Goal: Task Accomplishment & Management: Manage account settings

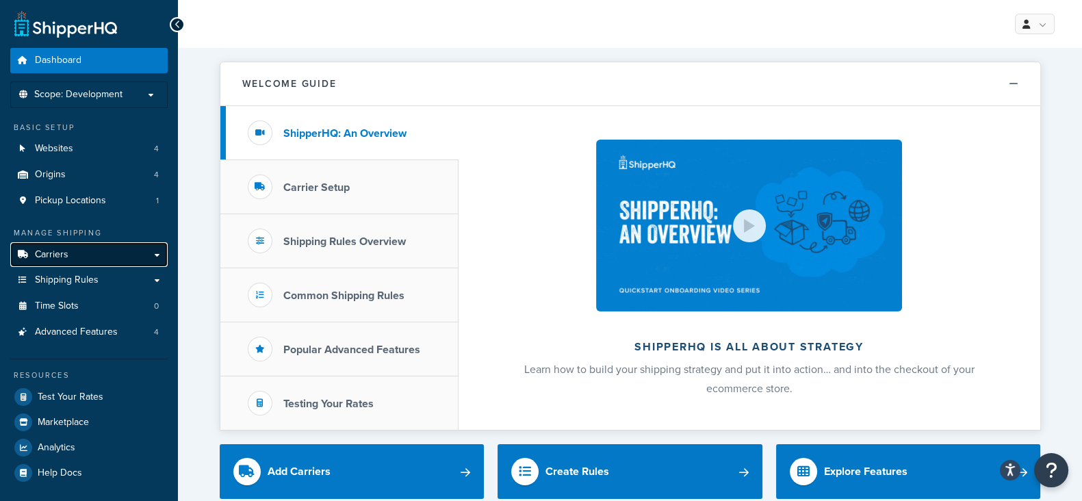
click at [41, 254] on span "Carriers" at bounding box center [52, 255] width 34 height 12
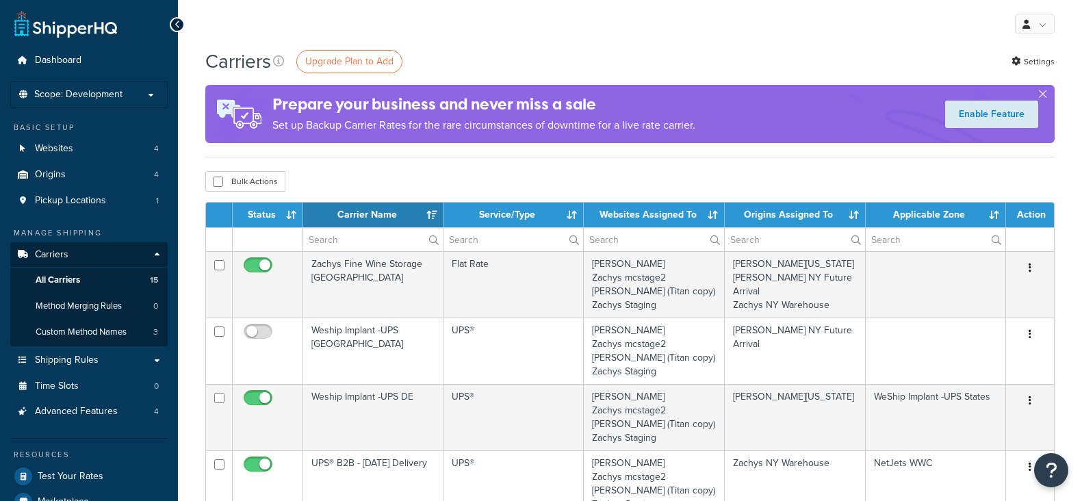
select select "15"
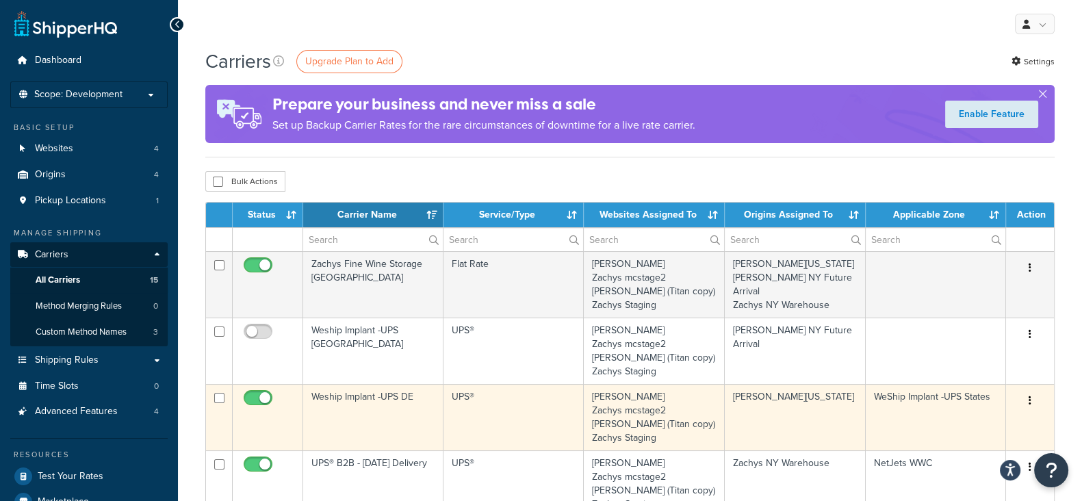
click at [1026, 400] on button "button" at bounding box center [1030, 401] width 19 height 22
click at [960, 424] on link "Edit" at bounding box center [975, 428] width 108 height 28
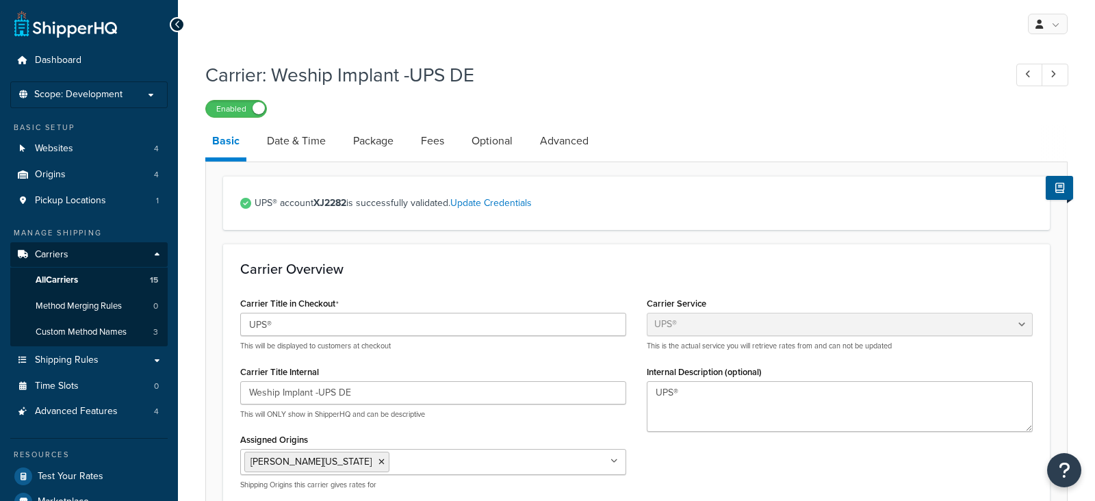
select select "ups"
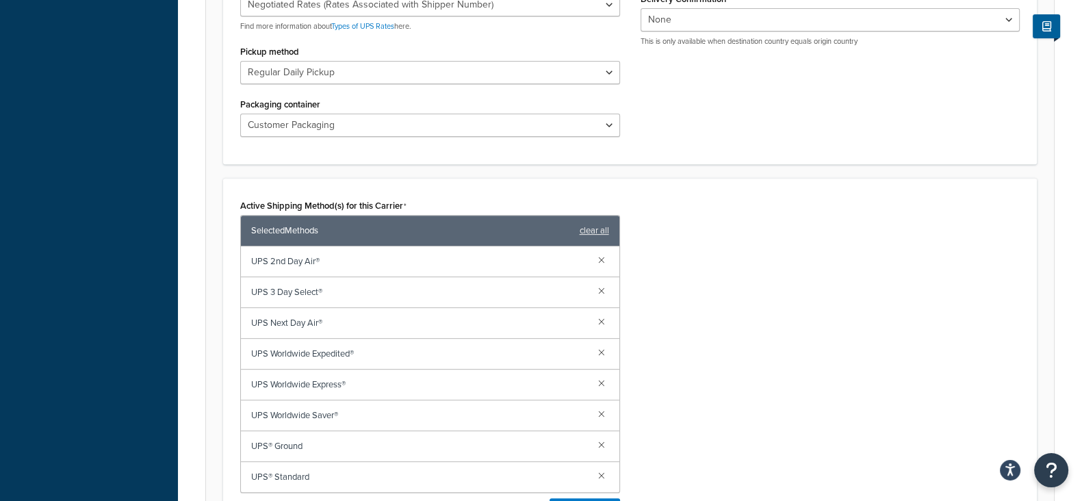
scroll to position [223, 0]
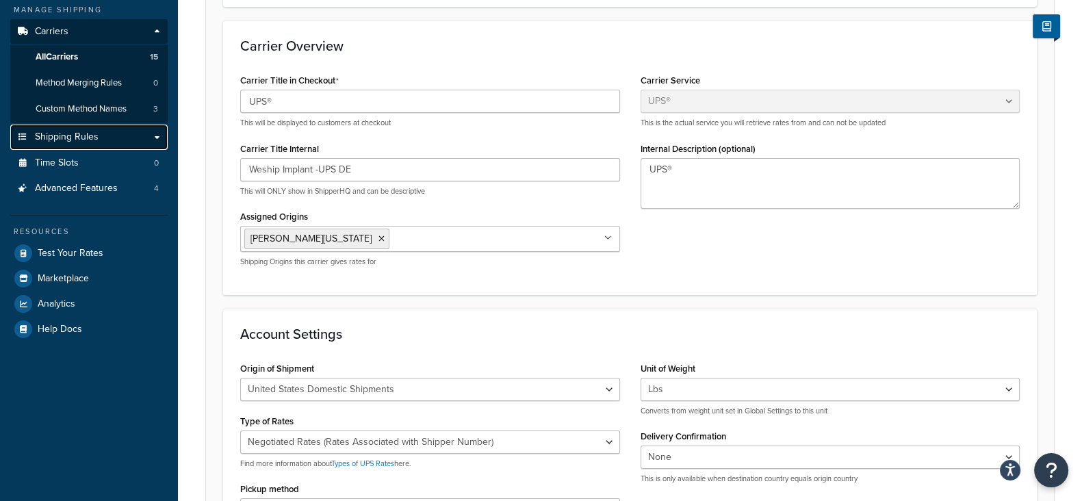
click at [89, 138] on span "Shipping Rules" at bounding box center [67, 137] width 64 height 12
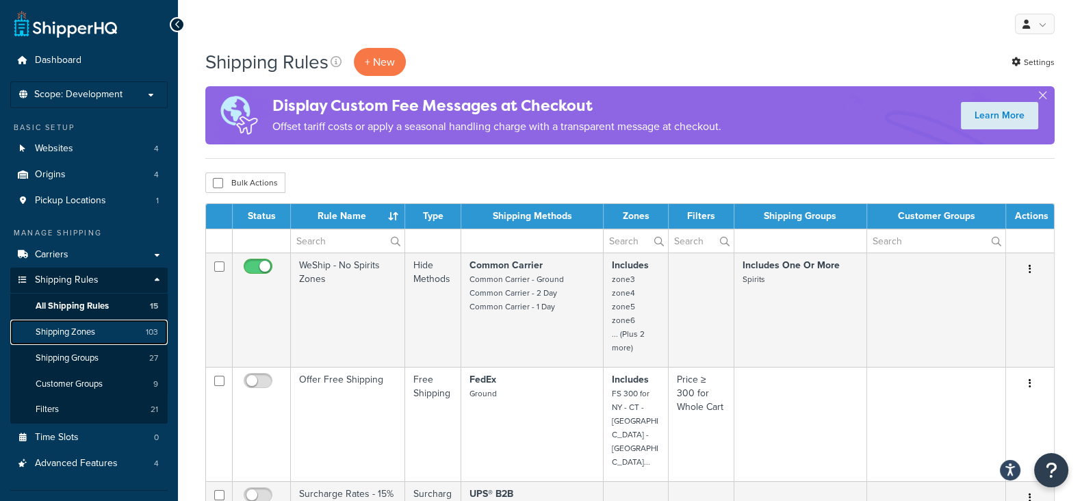
click at [63, 327] on span "Shipping Zones" at bounding box center [66, 333] width 60 height 12
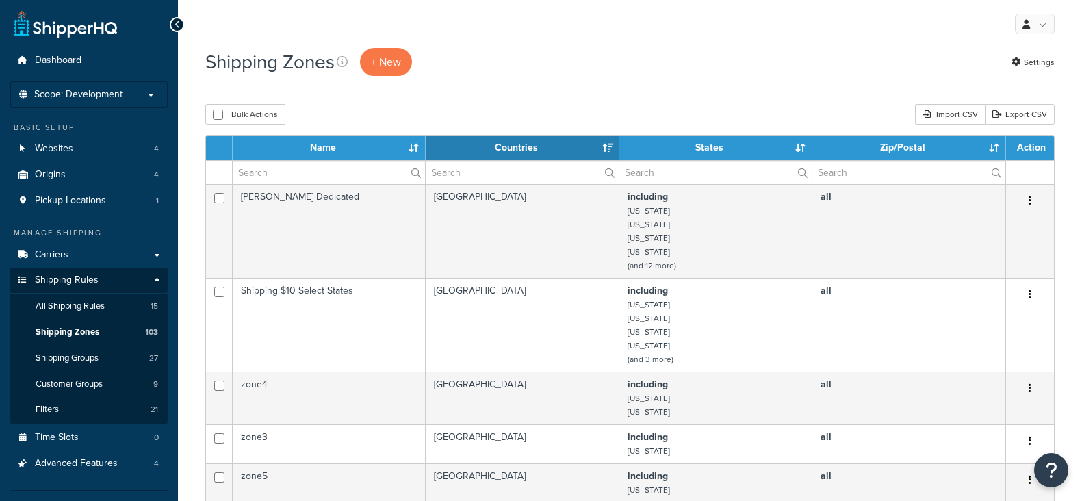
select select "15"
click at [281, 170] on input "text" at bounding box center [329, 172] width 192 height 23
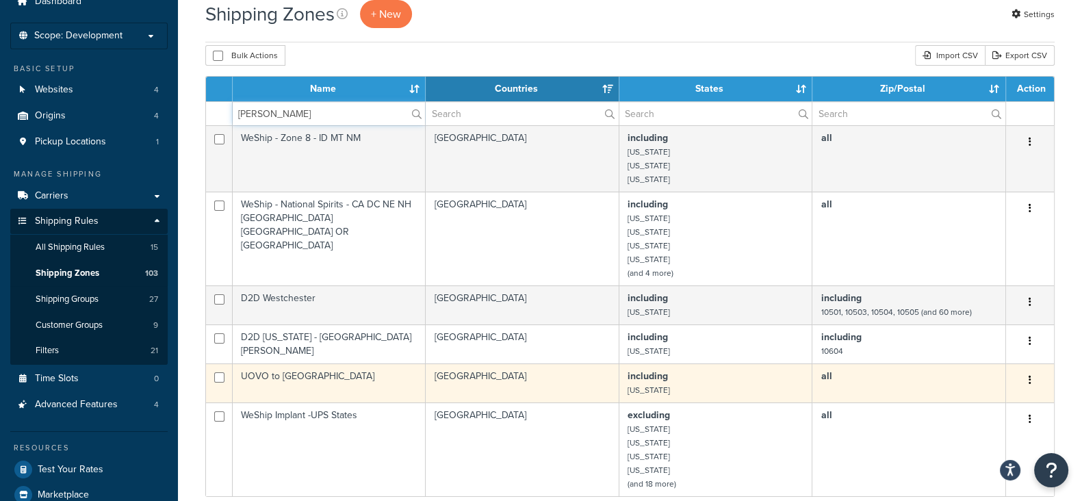
scroll to position [85, 0]
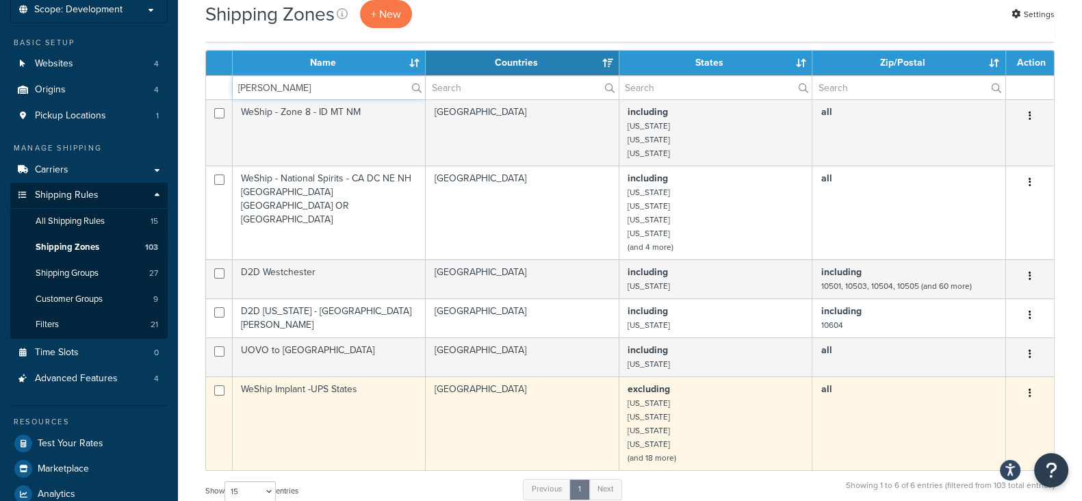
type input "[PERSON_NAME]"
click at [1027, 396] on button "button" at bounding box center [1030, 394] width 19 height 22
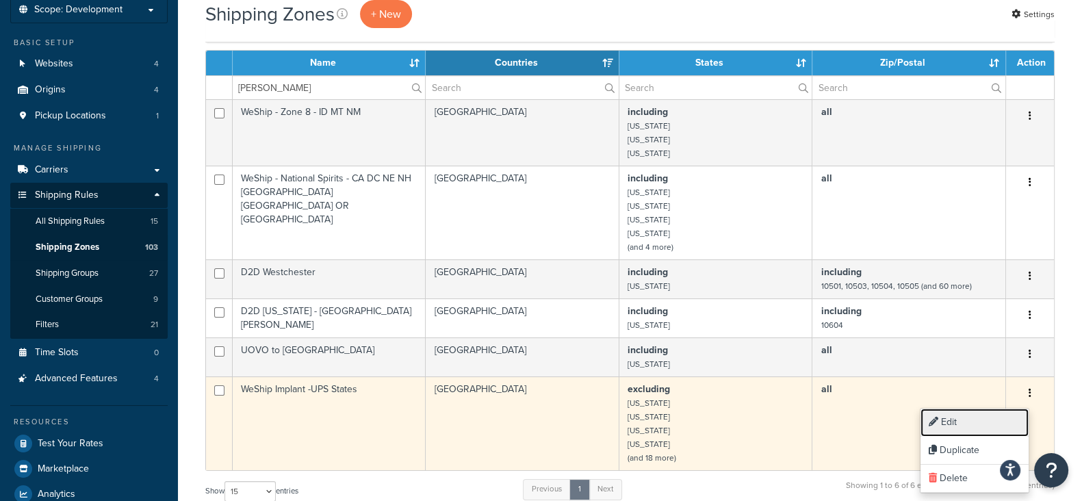
click at [946, 423] on link "Edit" at bounding box center [975, 423] width 108 height 28
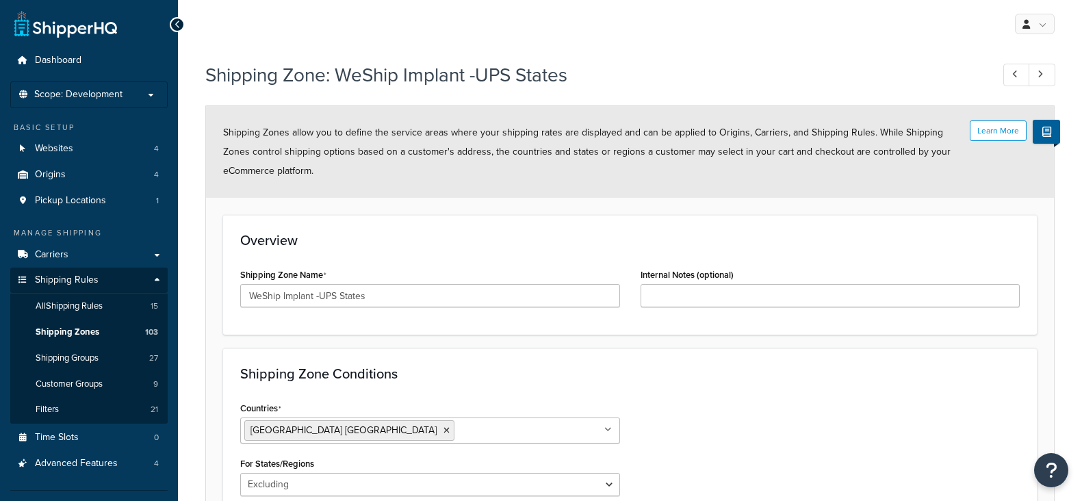
select select "excluding"
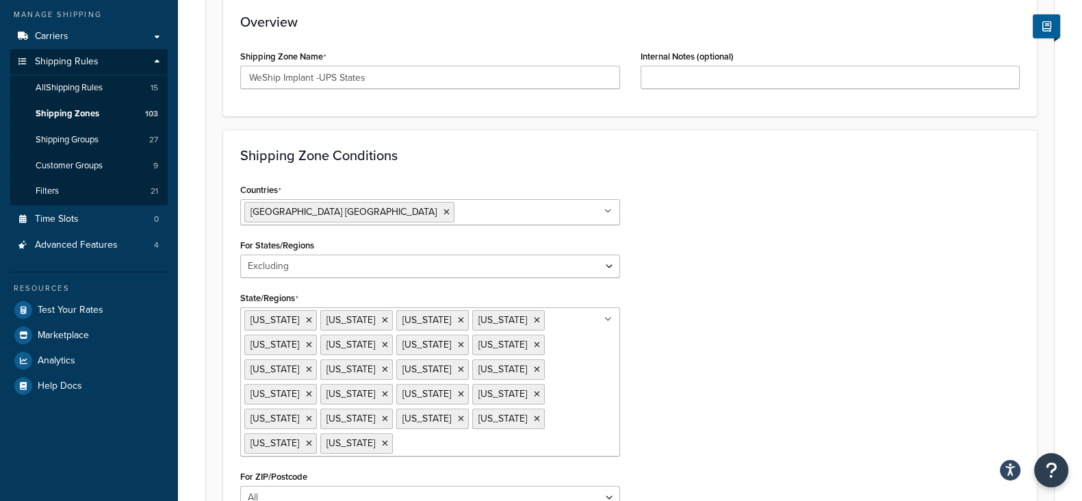
scroll to position [257, 0]
